Goal: Information Seeking & Learning: Check status

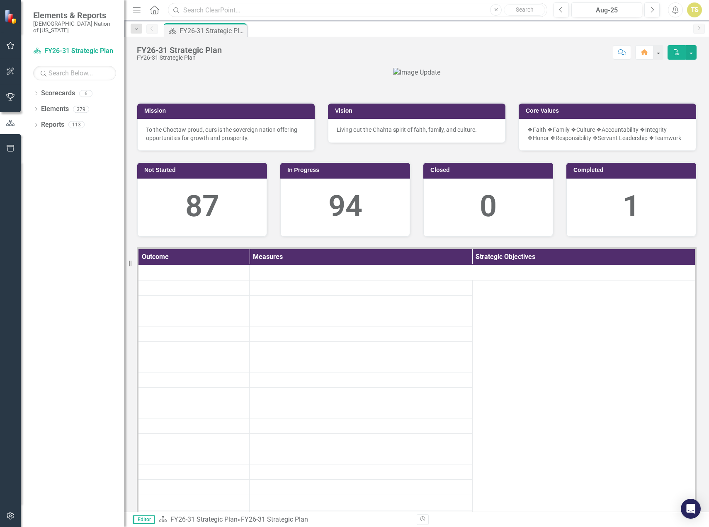
click at [268, 12] on input "text" at bounding box center [357, 10] width 379 height 15
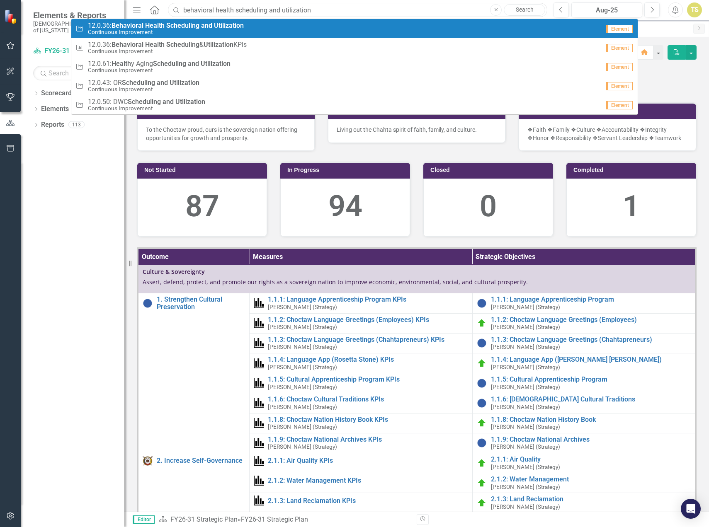
type input "behavioral health scheduling and utilization"
click at [202, 27] on strong "and" at bounding box center [206, 26] width 11 height 8
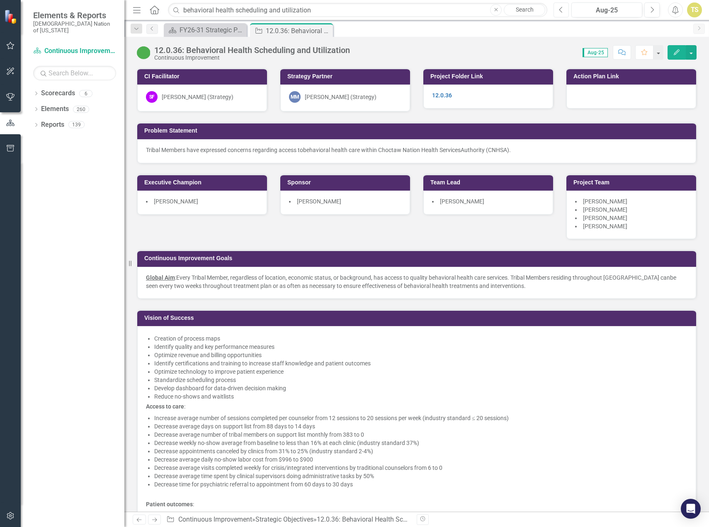
click at [563, 13] on button "Previous" at bounding box center [561, 9] width 15 height 15
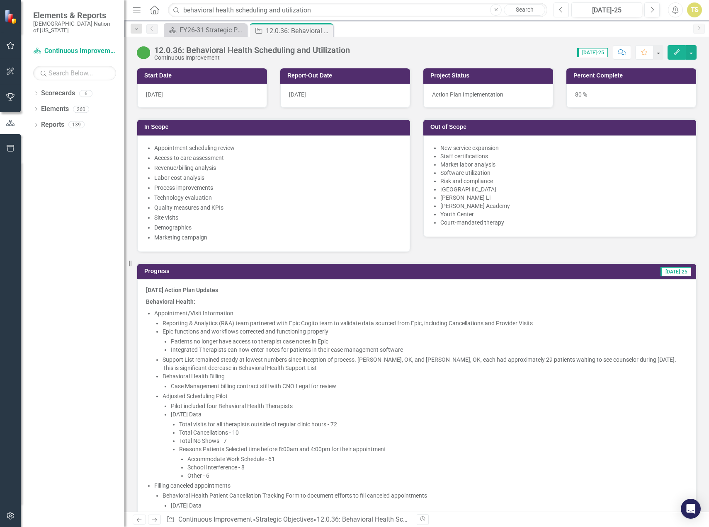
scroll to position [663, 0]
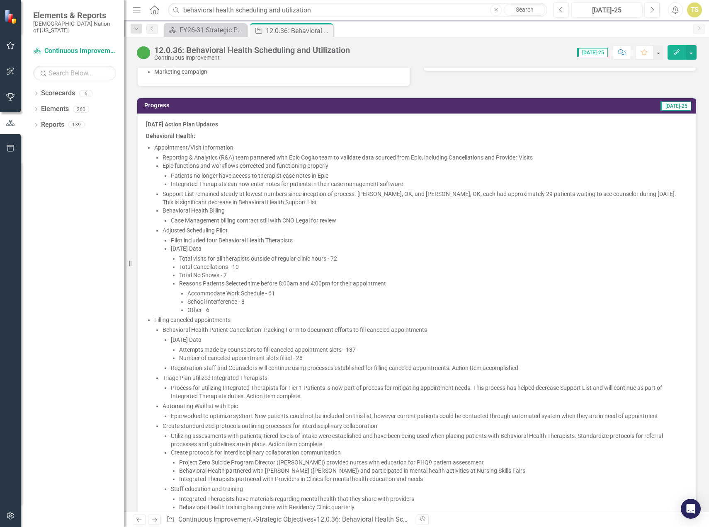
click at [226, 174] on li "Patients no longer have access to therapist case notes in Epic" at bounding box center [429, 176] width 517 height 8
click at [165, 150] on li "Appointment/Visit Information Reporting & Analytics (R&A) team partnered with E…" at bounding box center [420, 228] width 533 height 171
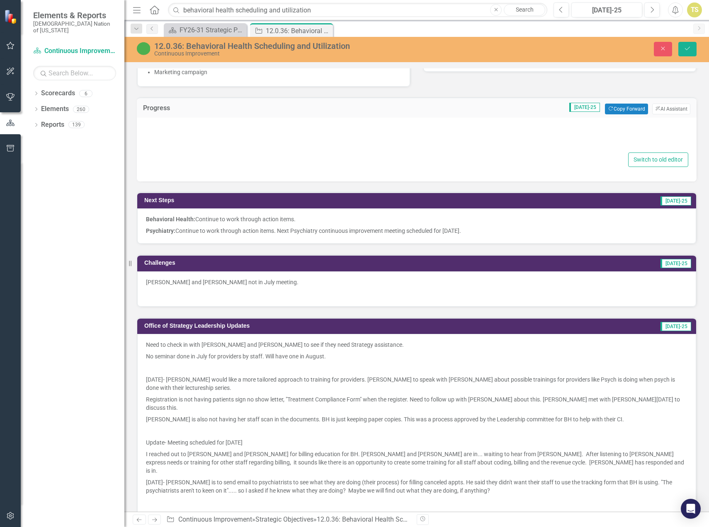
type textarea "<p><strong>[DATE] Action Plan Updates</strong></p> <p><strong>Behavioral Health…"
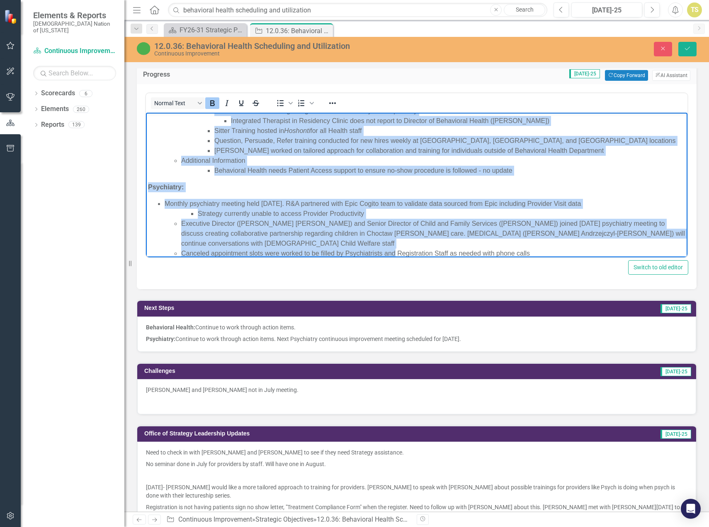
scroll to position [705, 0]
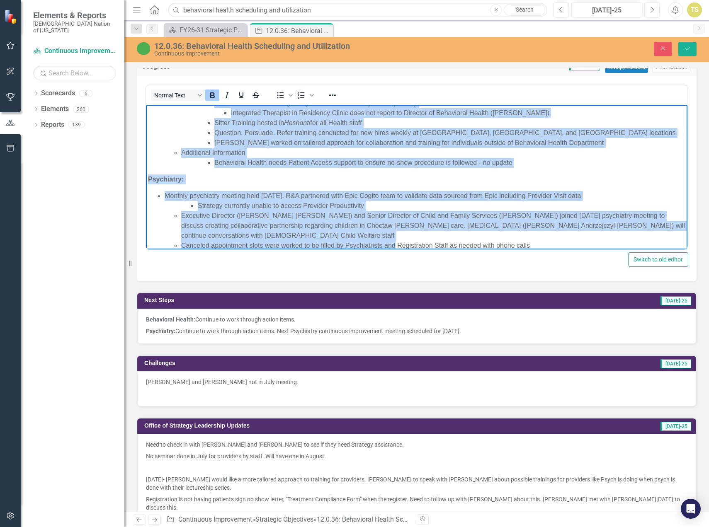
drag, startPoint x: 148, startPoint y: 112, endPoint x: 765, endPoint y: 362, distance: 665.4
copy body "Lore 4824 Ipsumd Sita Consect Adipiscing Elitse: Doeiusmodte/Incid Utlaboreetd …"
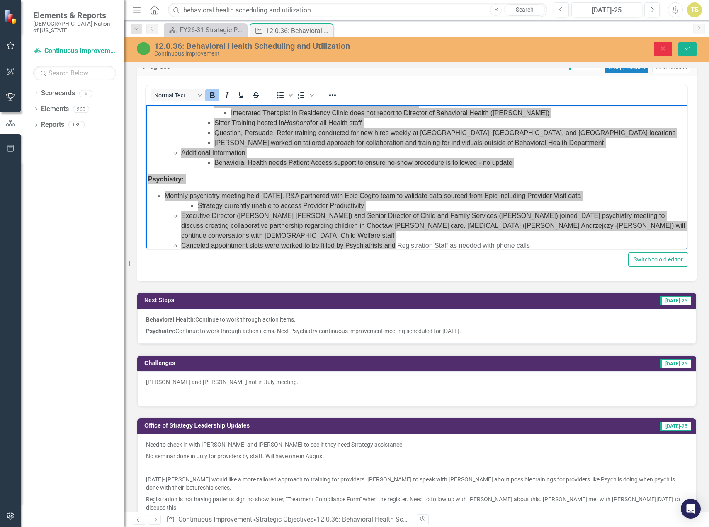
click at [657, 49] on button "Close" at bounding box center [663, 49] width 18 height 15
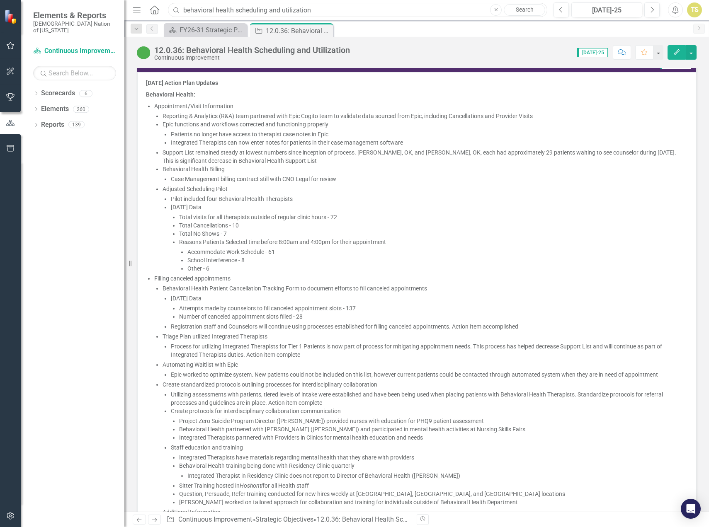
click at [277, 7] on input "behavioral health scheduling and utilization" at bounding box center [357, 10] width 379 height 15
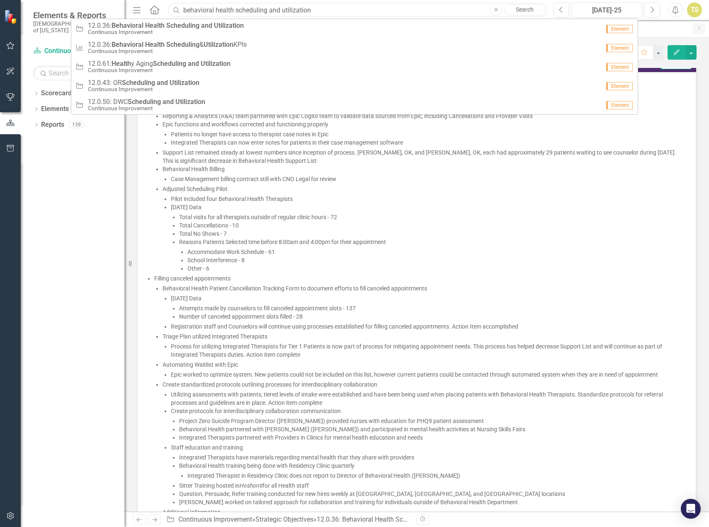
click at [277, 7] on input "behavioral health scheduling and utilization" at bounding box center [357, 10] width 379 height 15
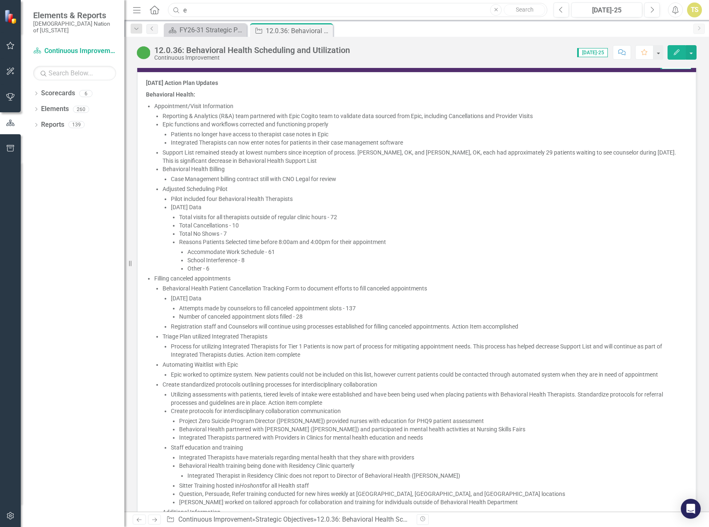
type input "es"
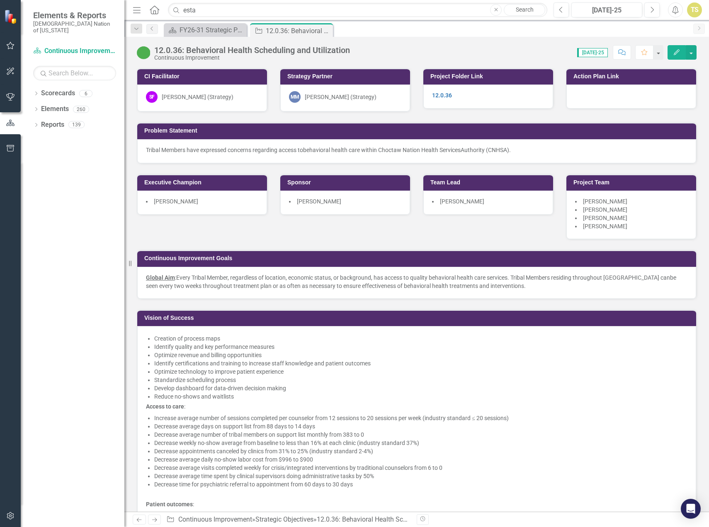
scroll to position [705, 0]
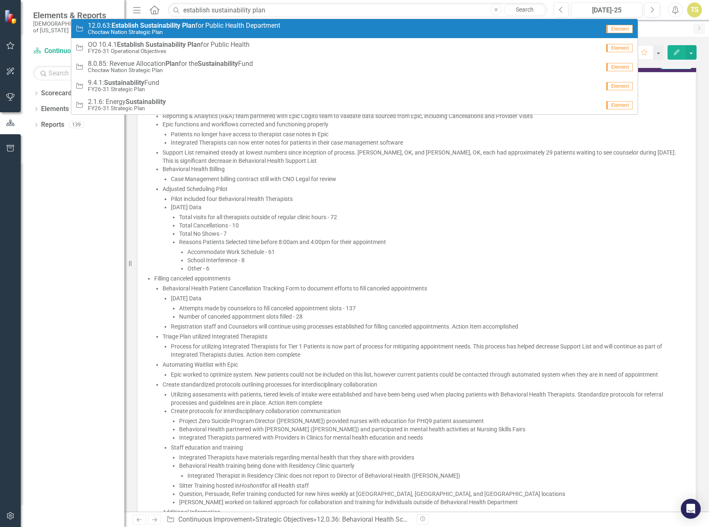
type input "establish sustainability plan"
click at [247, 27] on span "12.0.63: Establish Sustainability Plan for Public Health Department" at bounding box center [184, 25] width 192 height 7
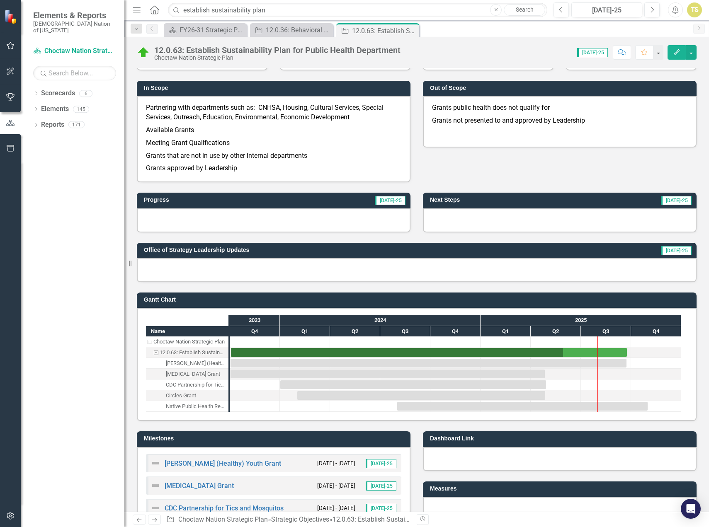
scroll to position [249, 0]
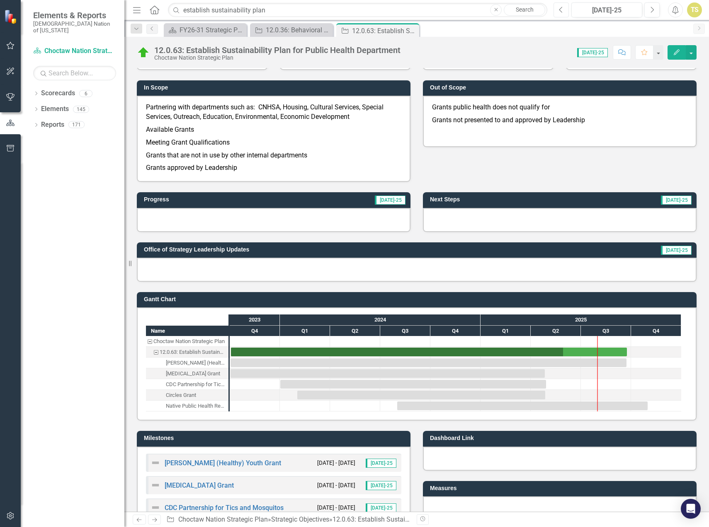
click at [559, 10] on icon "Previous" at bounding box center [561, 9] width 5 height 7
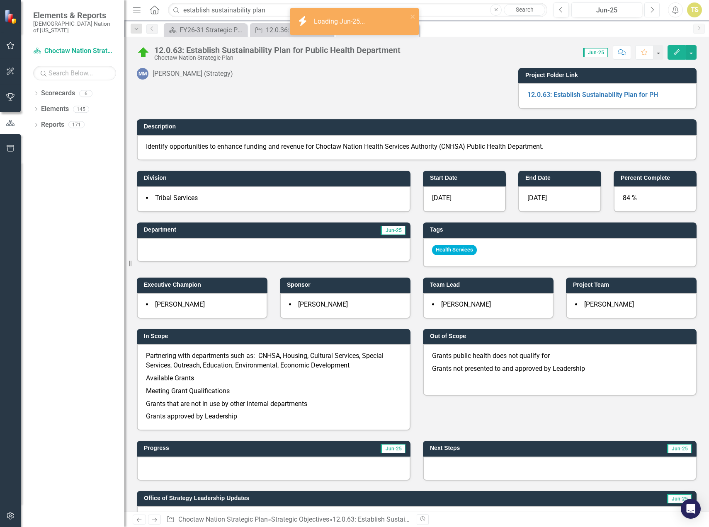
click at [649, 11] on button "Next" at bounding box center [651, 9] width 15 height 15
